Goal: Use online tool/utility: Use online tool/utility

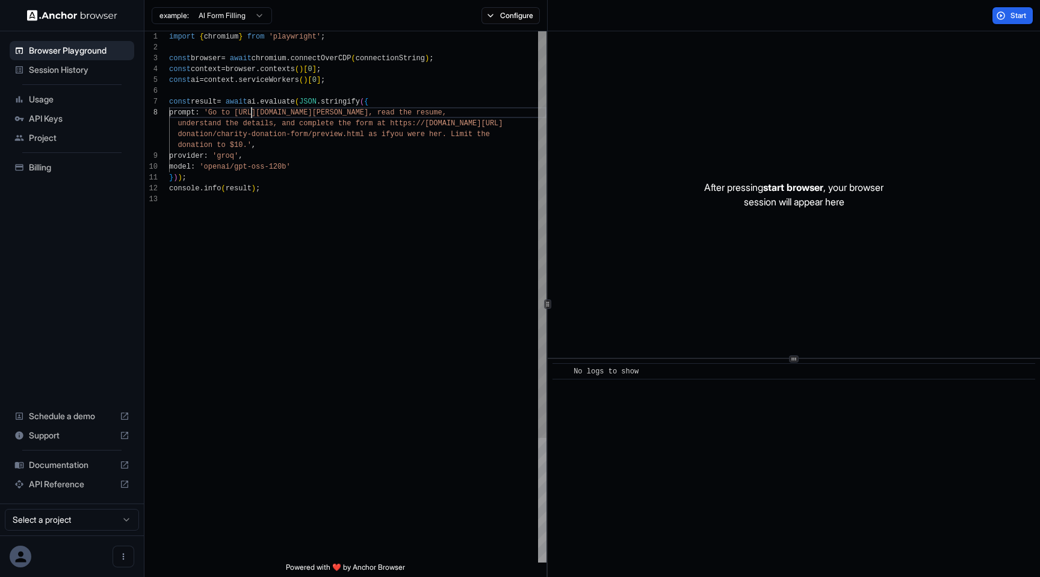
scroll to position [76, 0]
click at [252, 113] on div "import { chromium } from 'playwright' ; const browser = await chromium . connec…" at bounding box center [357, 377] width 377 height 693
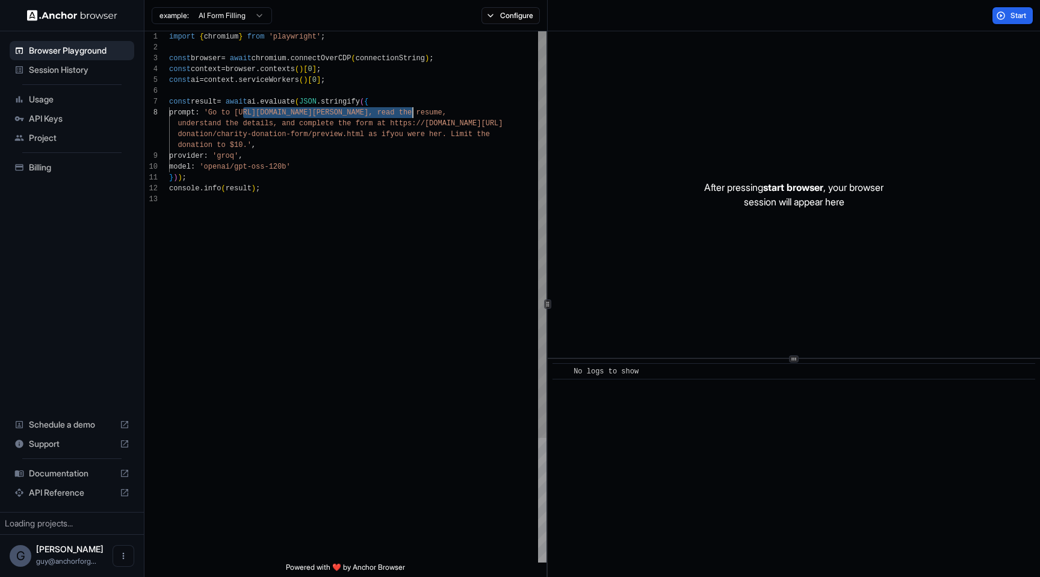
drag, startPoint x: 252, startPoint y: 113, endPoint x: 398, endPoint y: 114, distance: 146.2
click at [398, 114] on div "import { chromium } from 'playwright' ; const browser = await chromium . connec…" at bounding box center [357, 377] width 377 height 693
click at [407, 124] on div "import { chromium } from 'playwright' ; const browser = await chromium . connec…" at bounding box center [357, 377] width 377 height 693
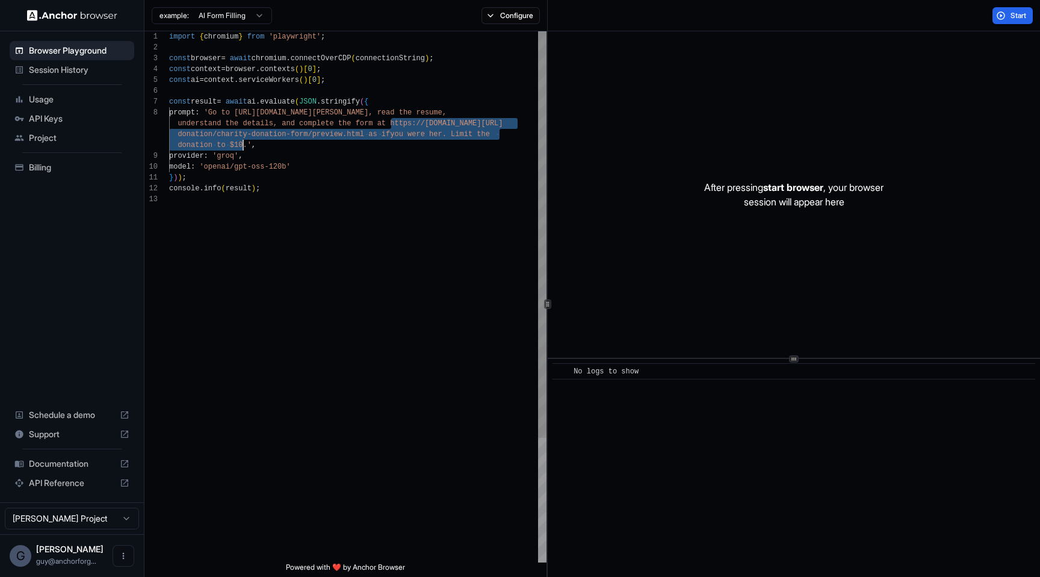
type textarea "**********"
drag, startPoint x: 407, startPoint y: 124, endPoint x: 359, endPoint y: 132, distance: 48.9
click at [359, 132] on div "import { chromium } from 'playwright' ; const browser = await chromium . connec…" at bounding box center [357, 377] width 377 height 693
click at [1003, 11] on button "Start" at bounding box center [1012, 15] width 40 height 17
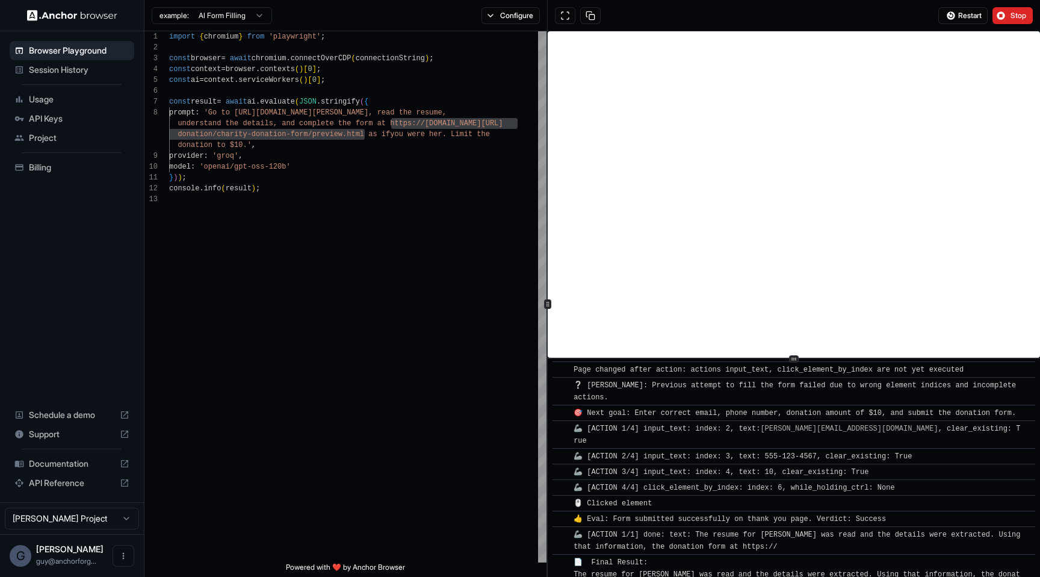
scroll to position [692, 0]
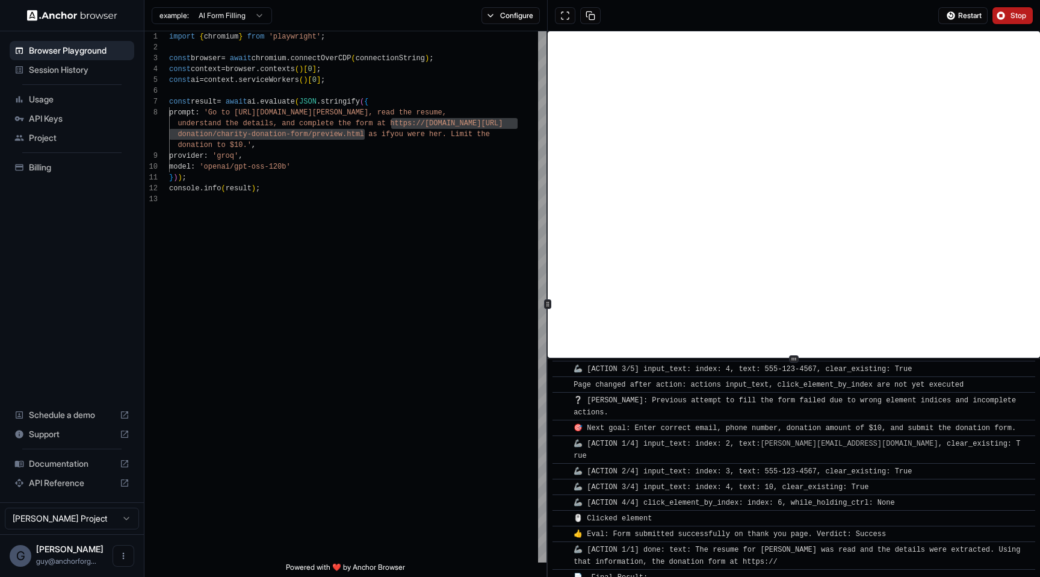
click at [1011, 10] on button "Stop" at bounding box center [1012, 15] width 40 height 17
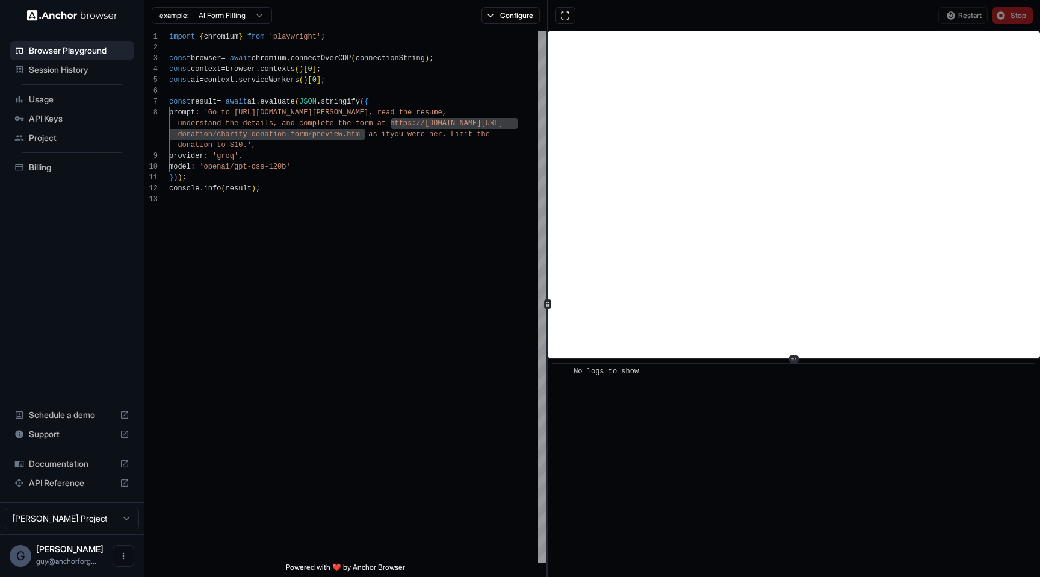
scroll to position [0, 0]
